Goal: Information Seeking & Learning: Learn about a topic

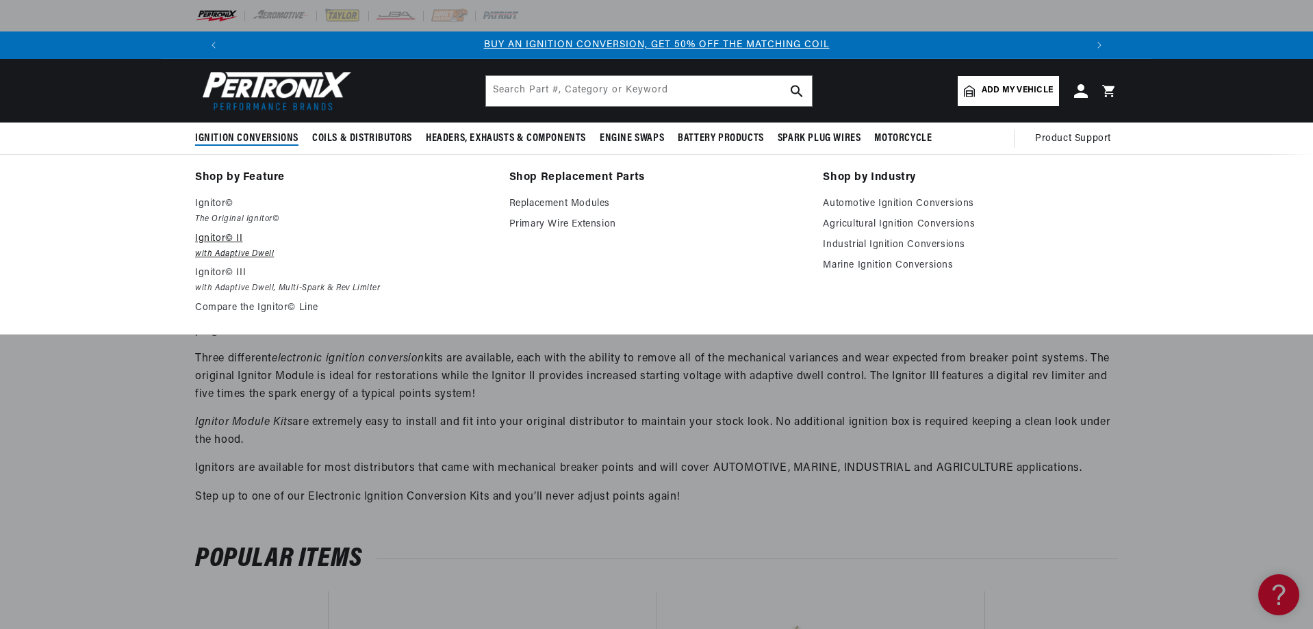
click at [242, 242] on p "Ignitor© II" at bounding box center [342, 239] width 295 height 16
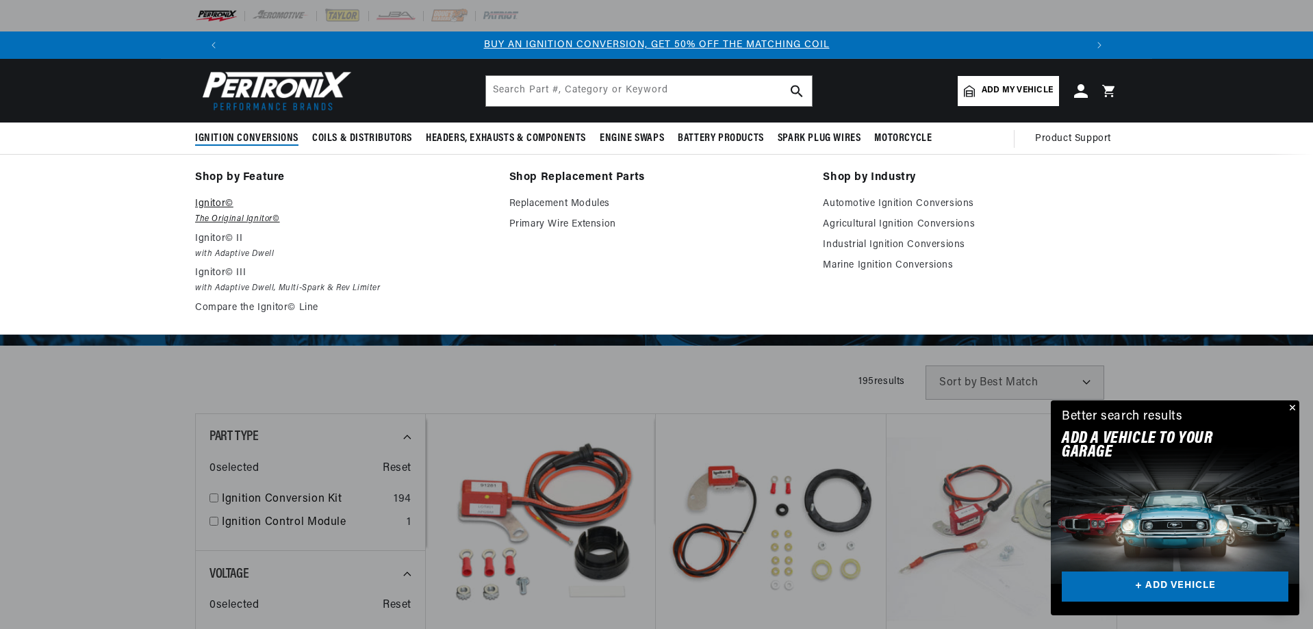
click at [219, 208] on p "Ignitor©" at bounding box center [342, 204] width 295 height 16
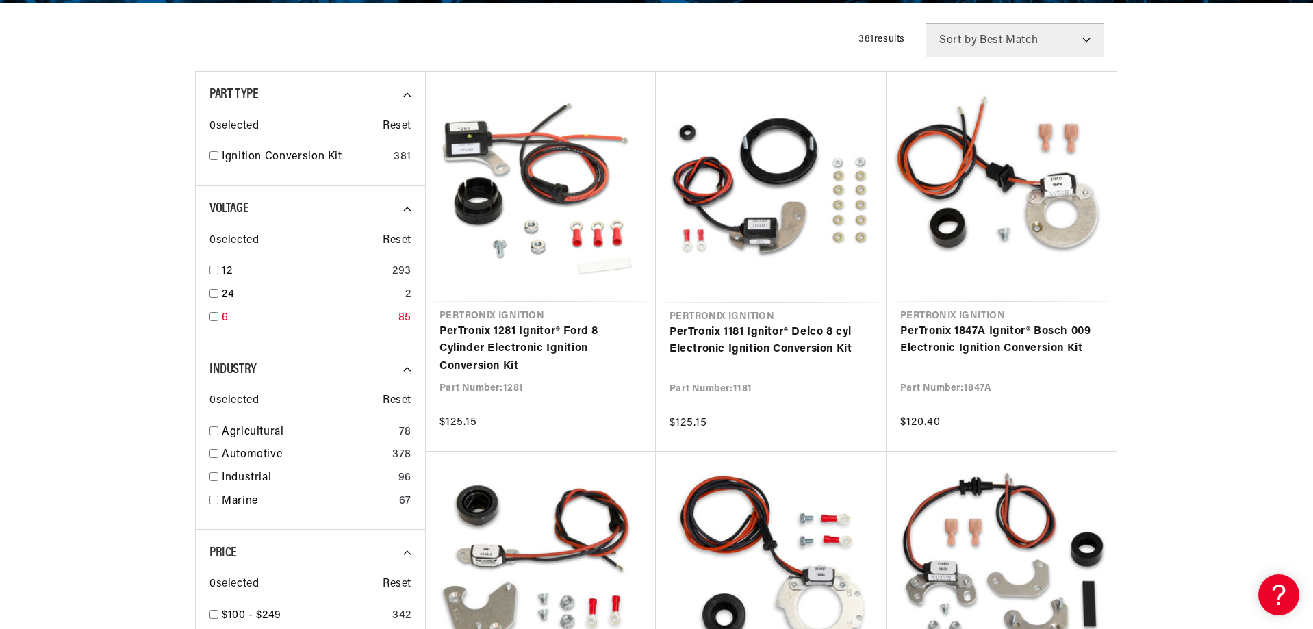
click at [220, 313] on div "6 85" at bounding box center [310, 320] width 202 height 23
checkbox input "true"
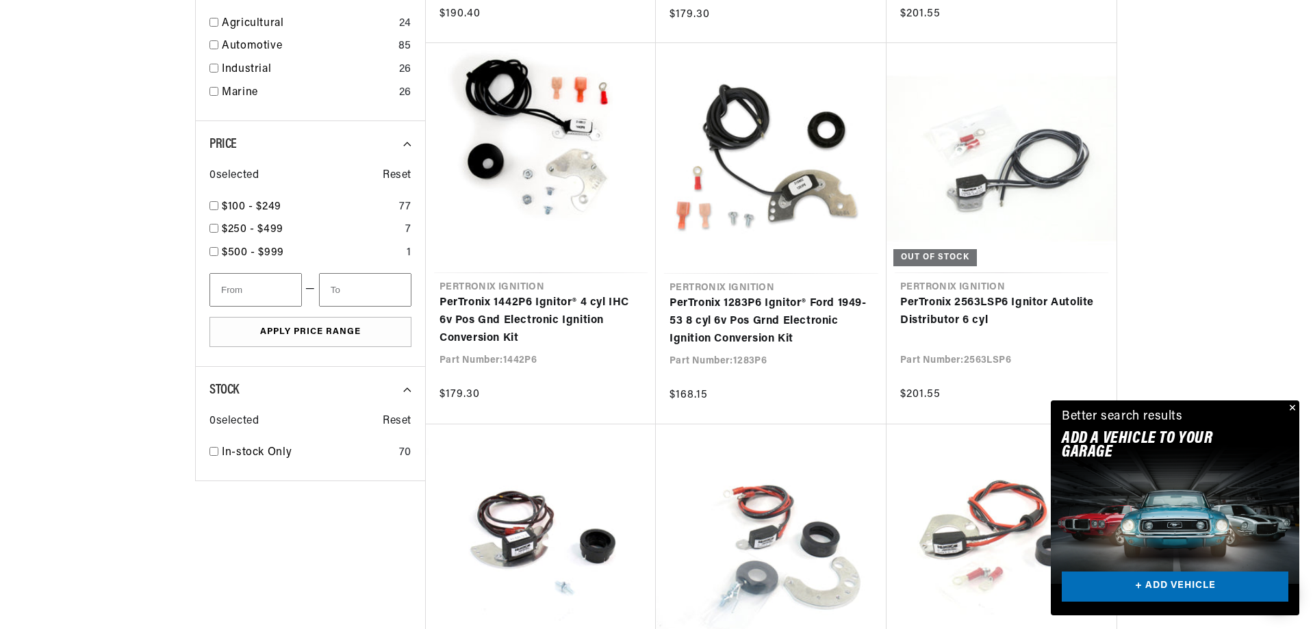
scroll to position [821, 0]
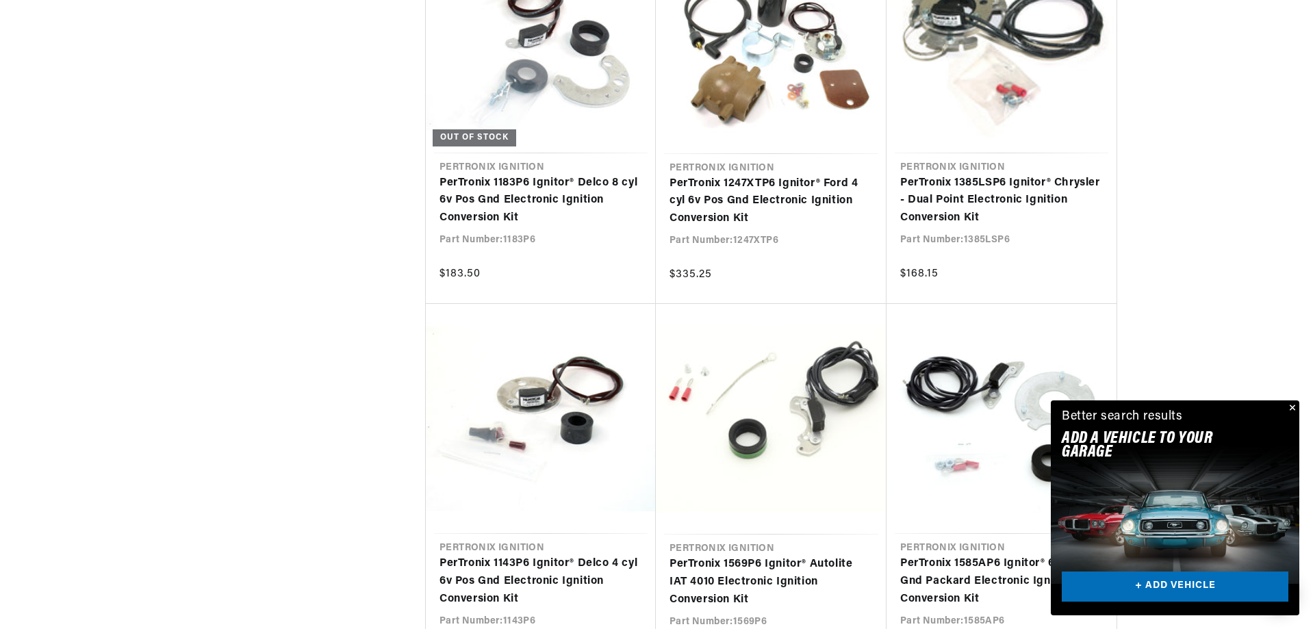
scroll to position [0, 1710]
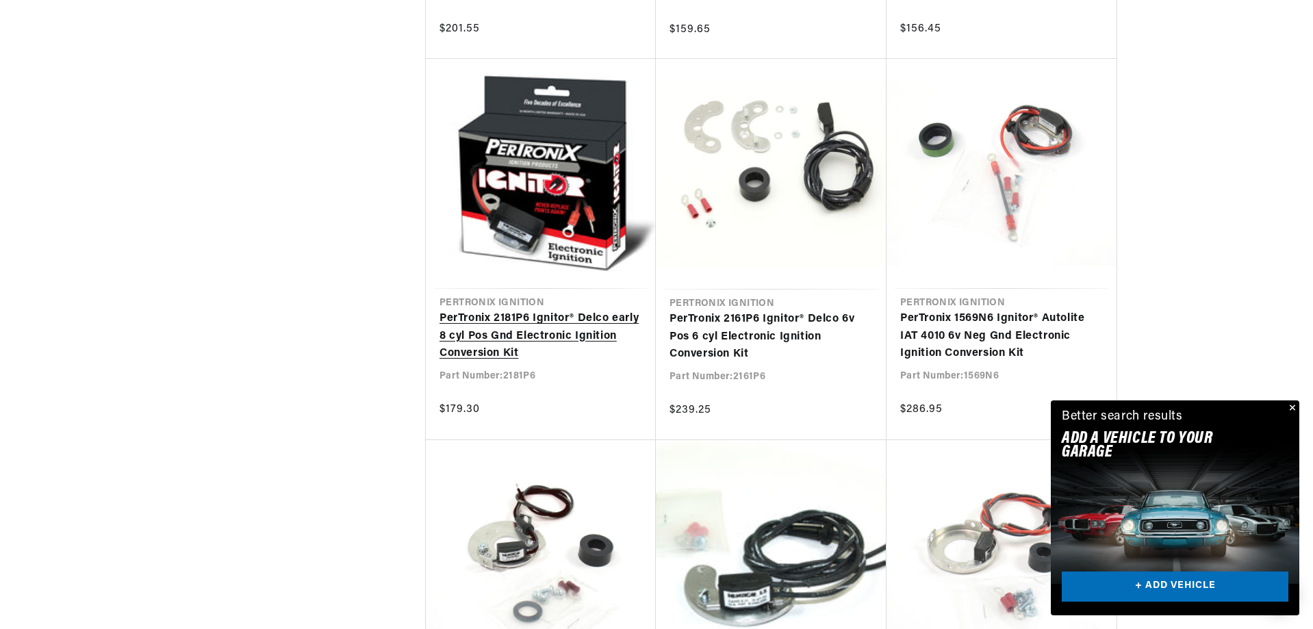
scroll to position [6845, 0]
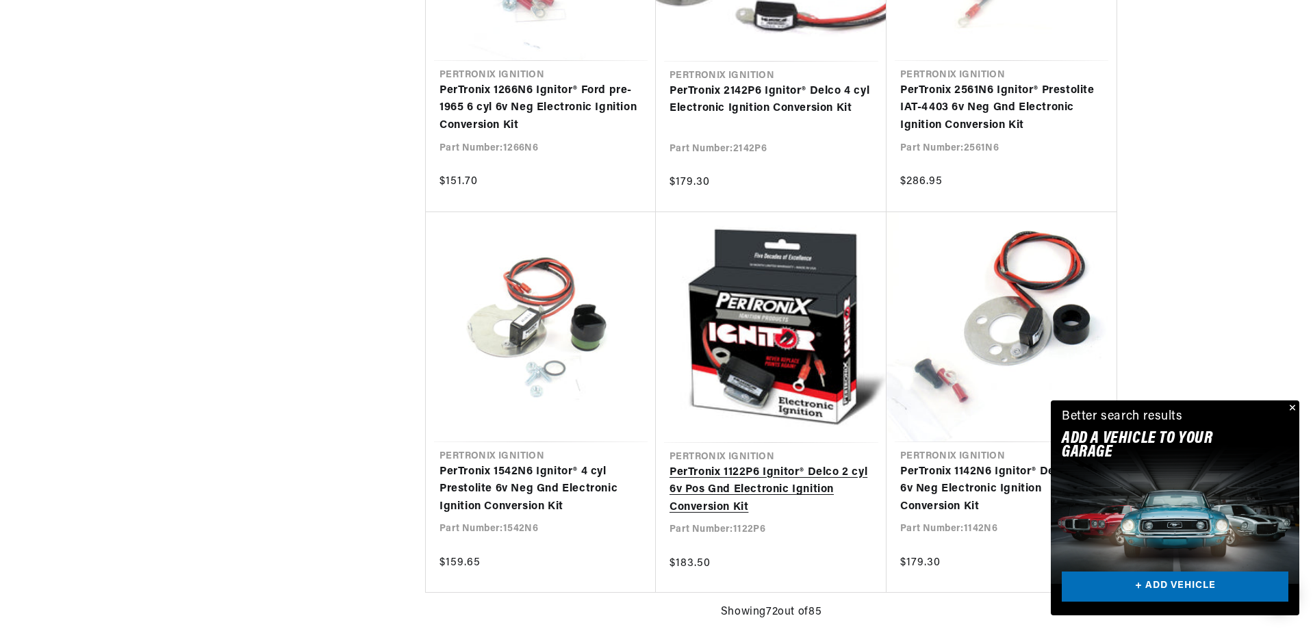
scroll to position [0, 923]
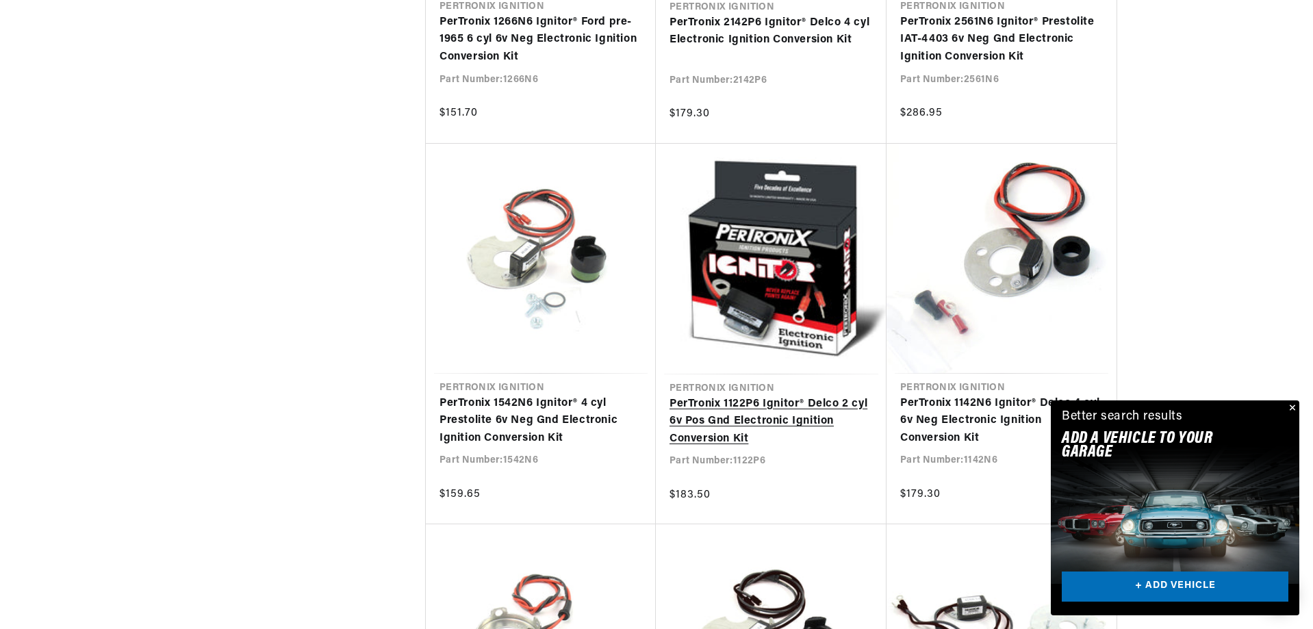
scroll to position [0, 1710]
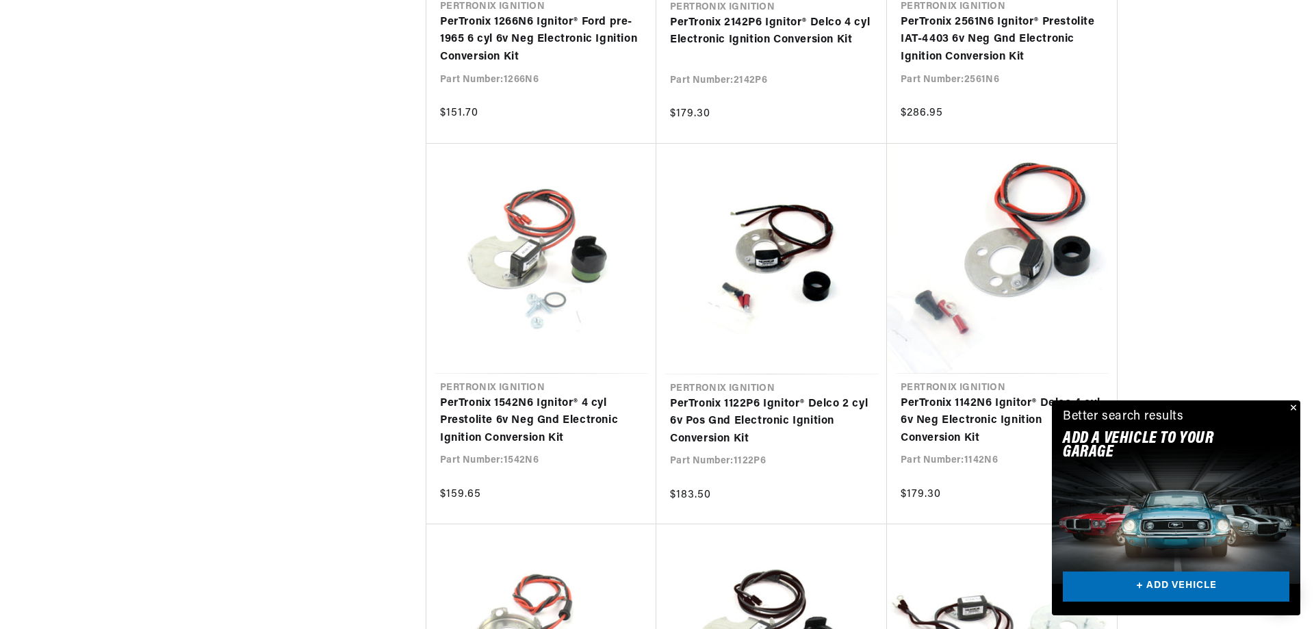
click at [1290, 404] on div "Close dialog FIND THE RIGHT PARTS Take our quick quiz using the button below, a…" at bounding box center [657, 314] width 1314 height 629
click at [1293, 406] on button "Close" at bounding box center [1291, 408] width 16 height 16
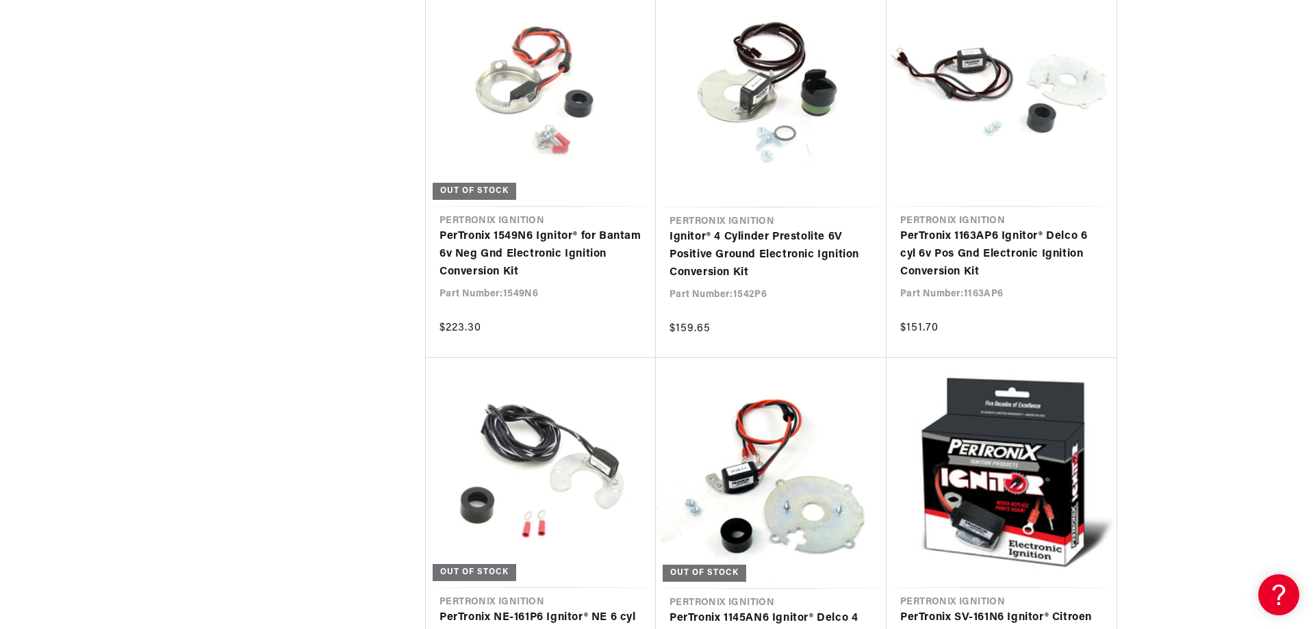
scroll to position [0, 993]
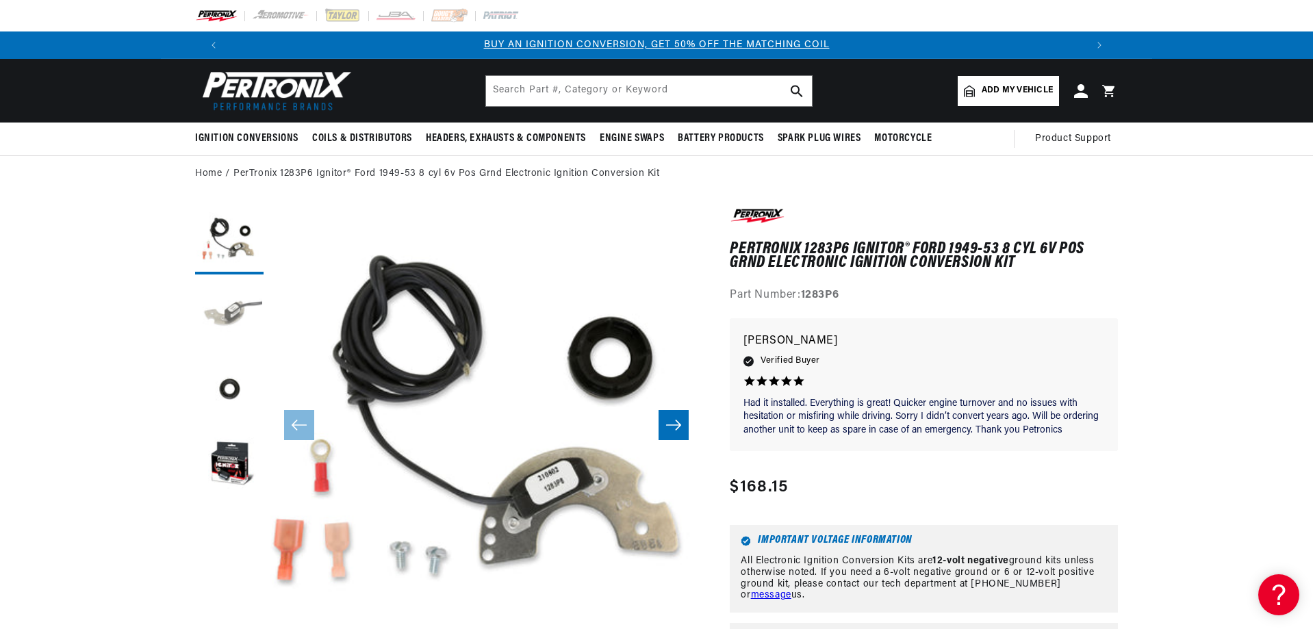
click at [231, 319] on button "Load image 2 in gallery view" at bounding box center [229, 315] width 68 height 68
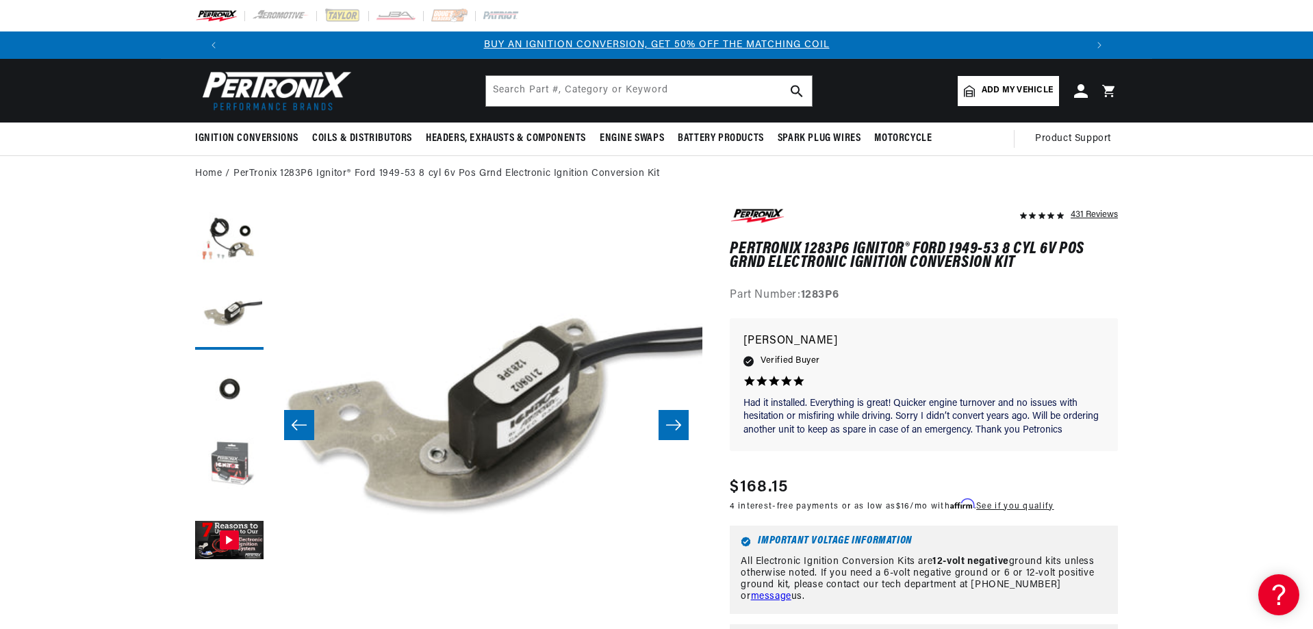
drag, startPoint x: 235, startPoint y: 408, endPoint x: 231, endPoint y: 447, distance: 39.2
click at [235, 416] on button "Load image 3 in gallery view" at bounding box center [229, 391] width 68 height 68
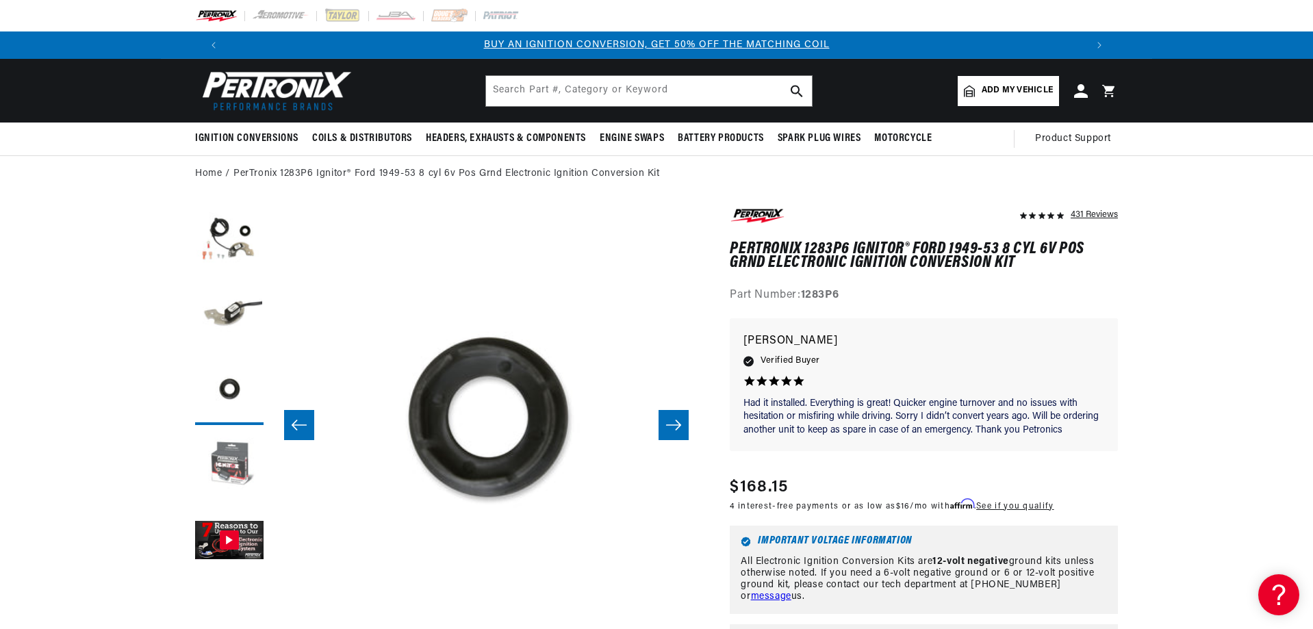
click at [229, 489] on button "Load image 4 in gallery view" at bounding box center [229, 466] width 68 height 68
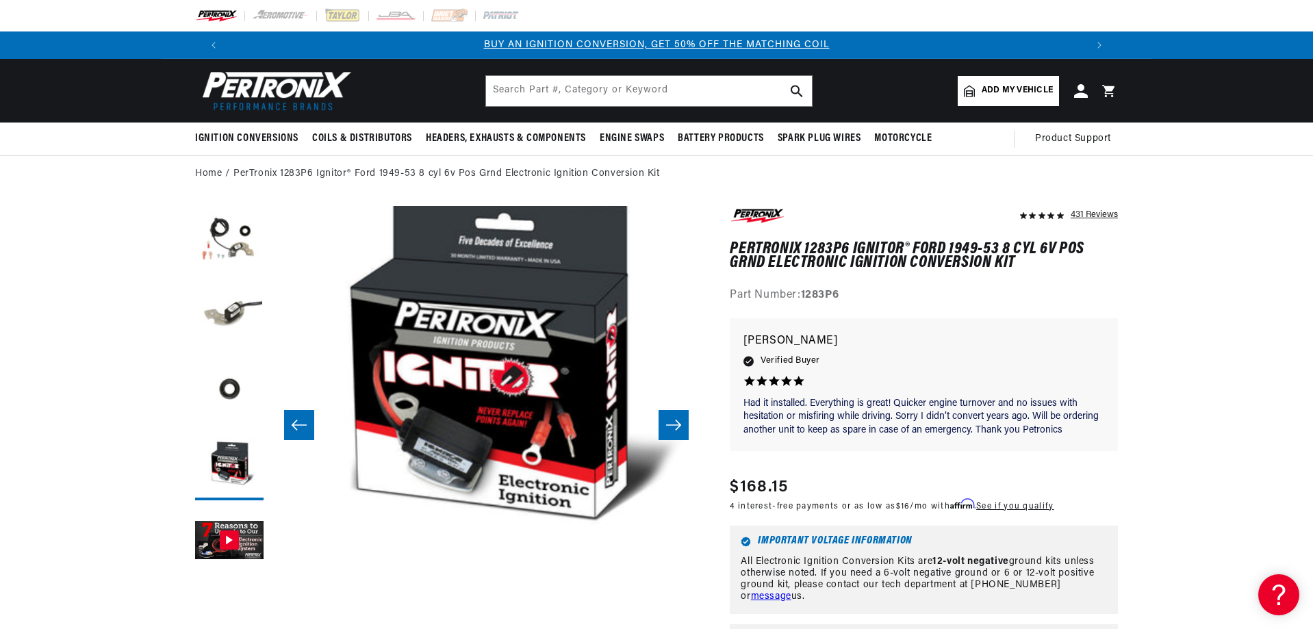
scroll to position [0, 206]
